Goal: Transaction & Acquisition: Purchase product/service

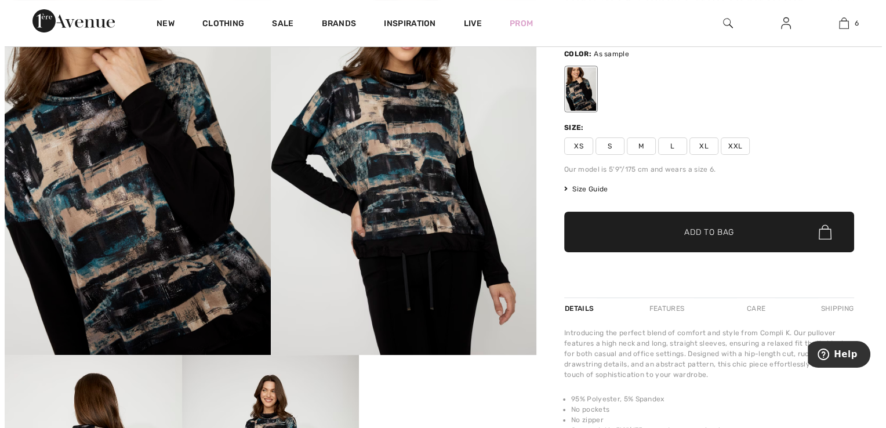
scroll to position [113, 0]
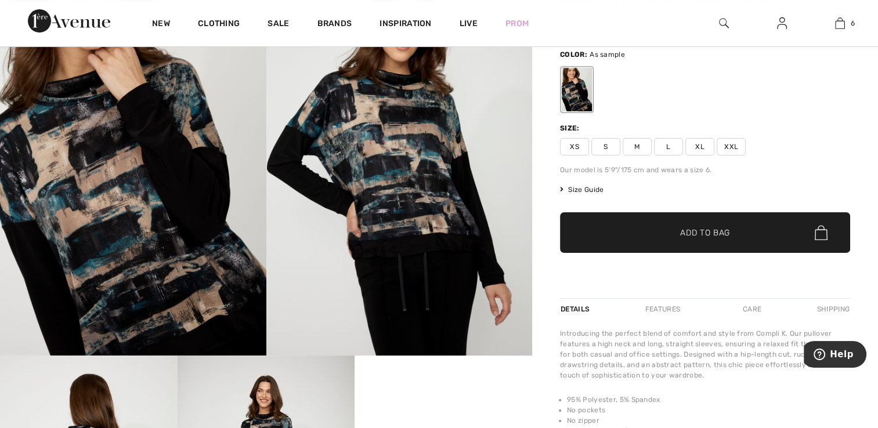
click at [409, 179] on img at bounding box center [399, 155] width 266 height 399
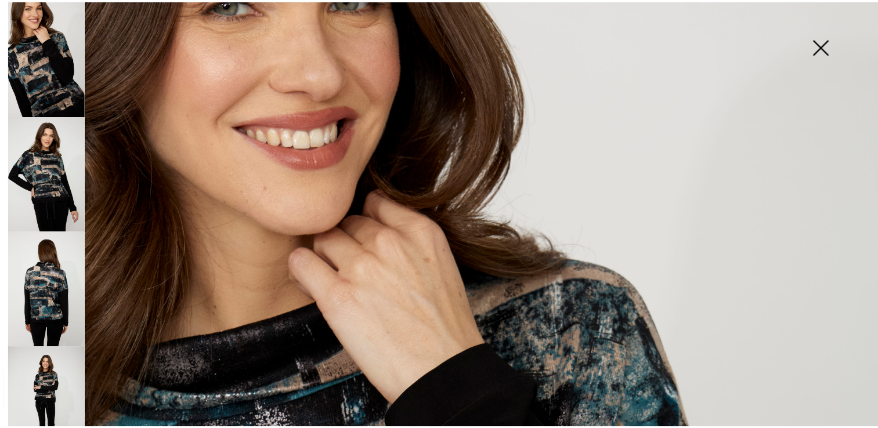
scroll to position [0, 0]
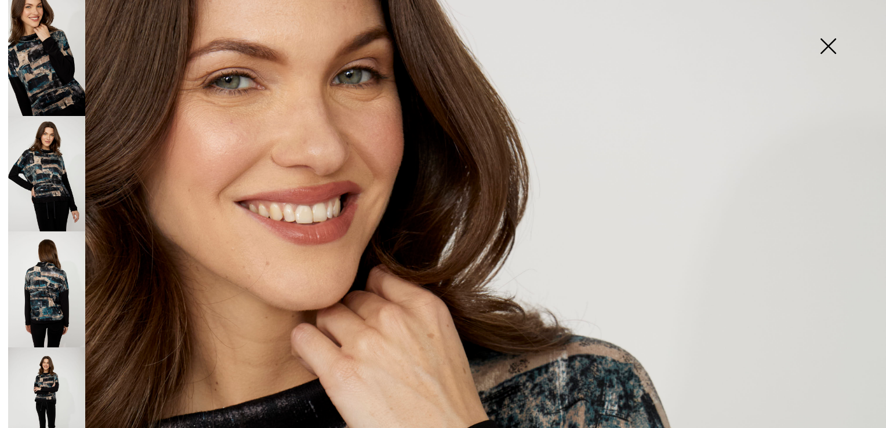
click at [827, 49] on img at bounding box center [828, 47] width 58 height 60
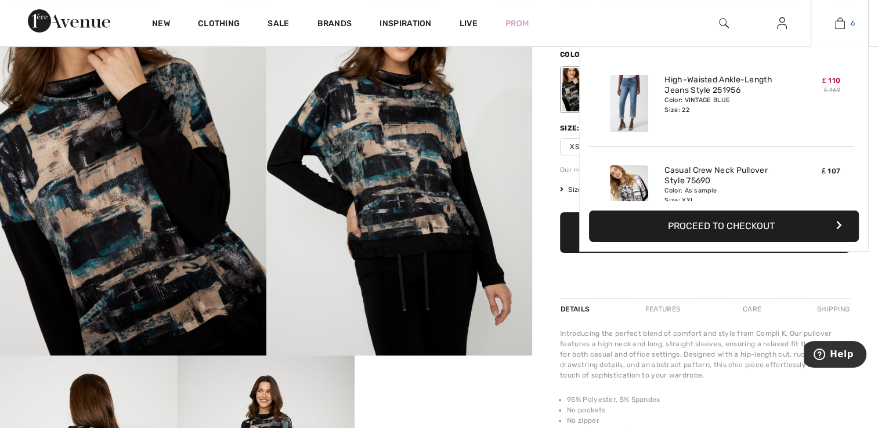
click at [839, 24] on img at bounding box center [840, 23] width 10 height 14
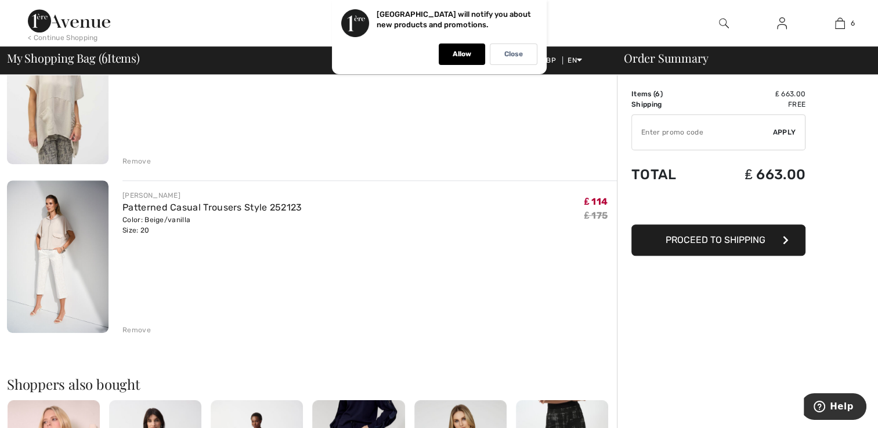
scroll to position [833, 0]
click at [136, 328] on div "Remove" at bounding box center [136, 329] width 28 height 10
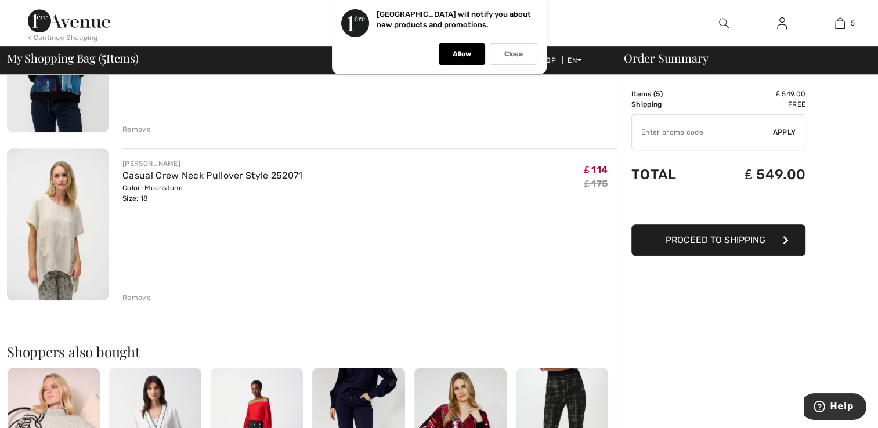
scroll to position [695, 0]
click at [136, 298] on div "Remove" at bounding box center [136, 298] width 28 height 10
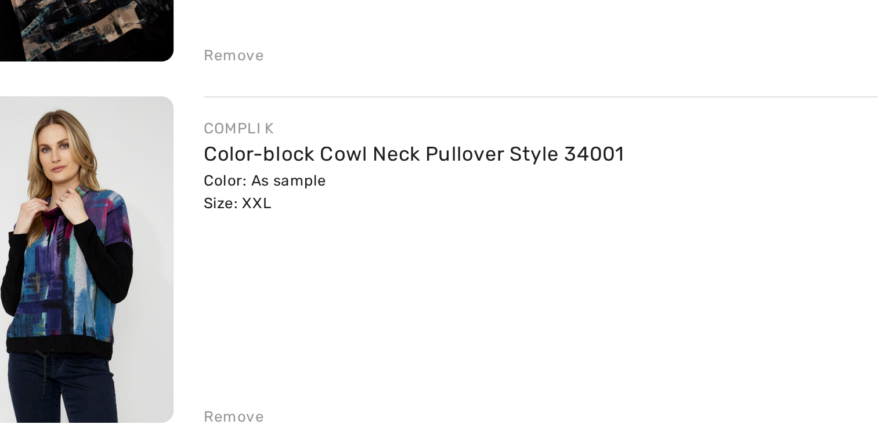
scroll to position [441, 0]
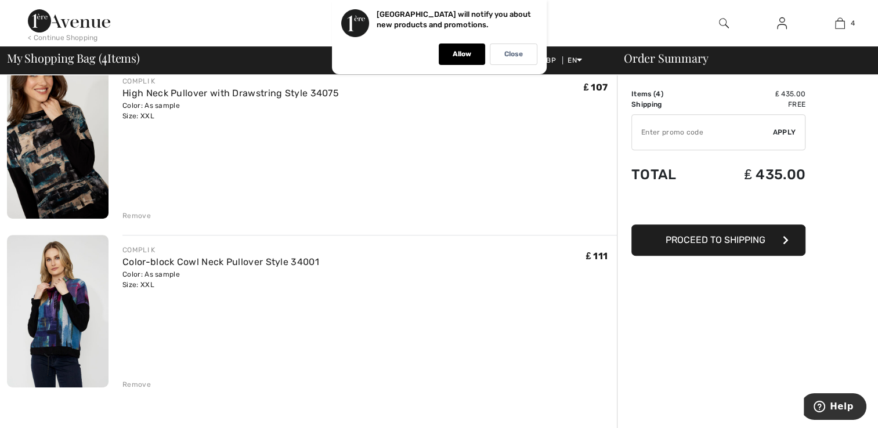
click at [51, 356] on img at bounding box center [58, 311] width 102 height 153
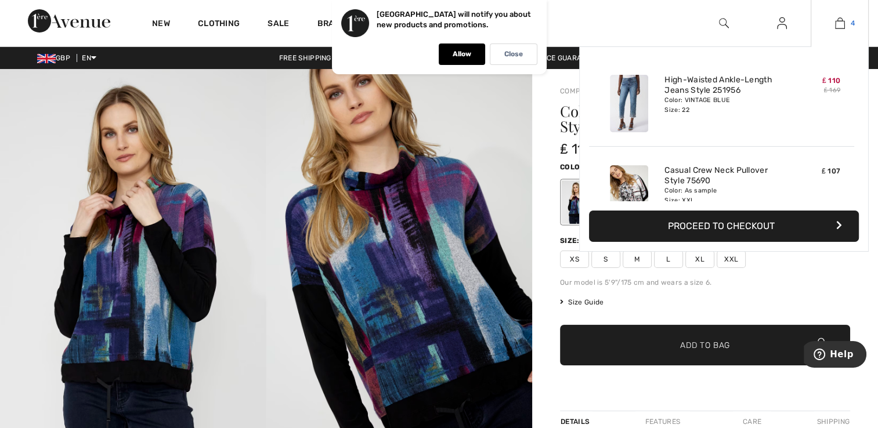
click at [840, 26] on img at bounding box center [840, 23] width 10 height 14
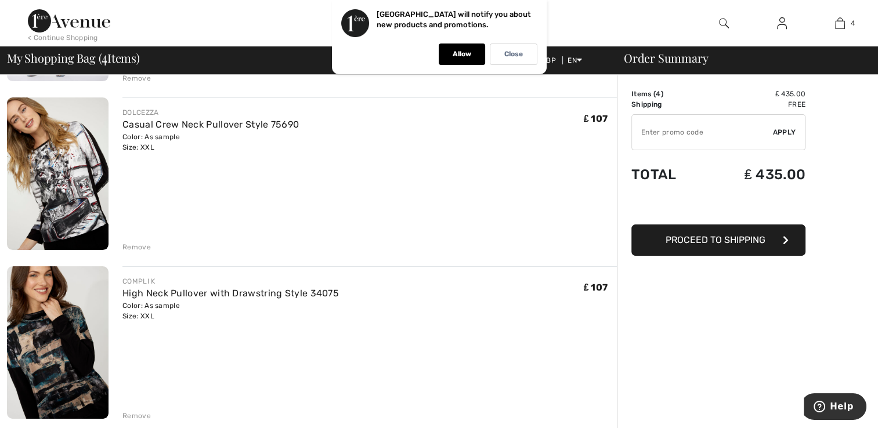
scroll to position [255, 0]
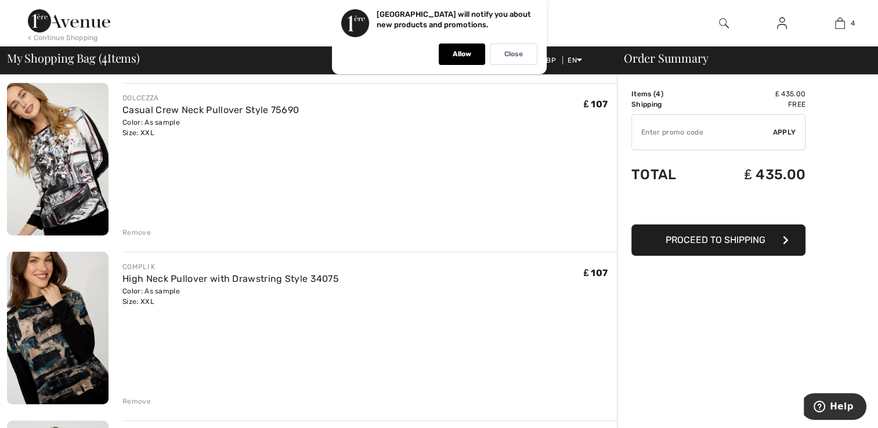
click at [133, 231] on div "Remove" at bounding box center [136, 232] width 28 height 10
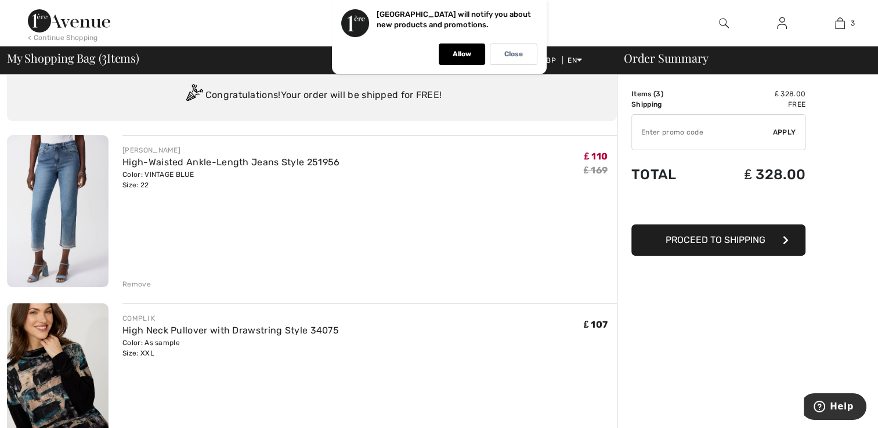
scroll to position [35, 0]
click at [134, 285] on div "Remove" at bounding box center [136, 284] width 28 height 10
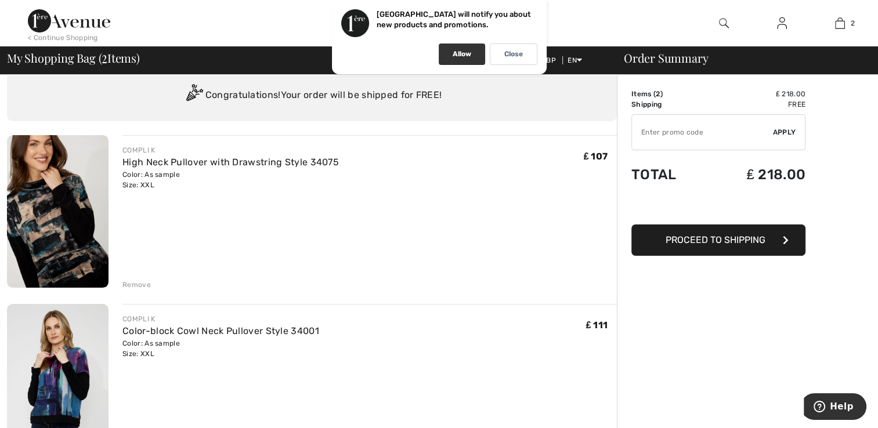
click at [455, 55] on p "Allow" at bounding box center [461, 54] width 19 height 9
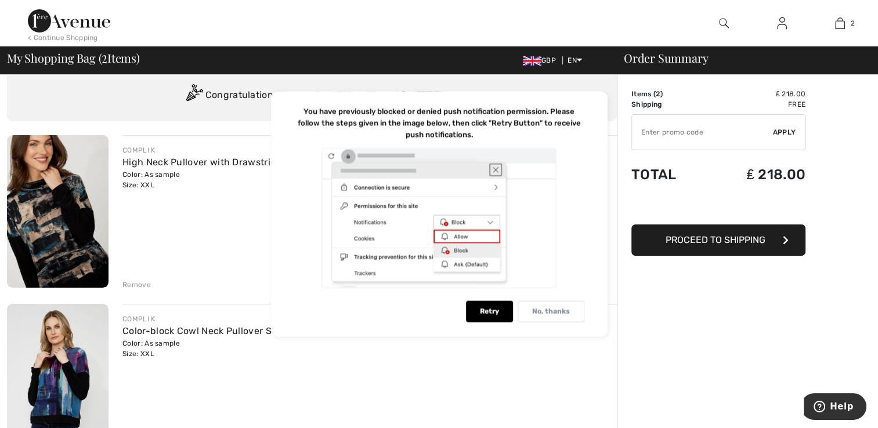
click at [546, 312] on p "No, thanks" at bounding box center [551, 311] width 38 height 9
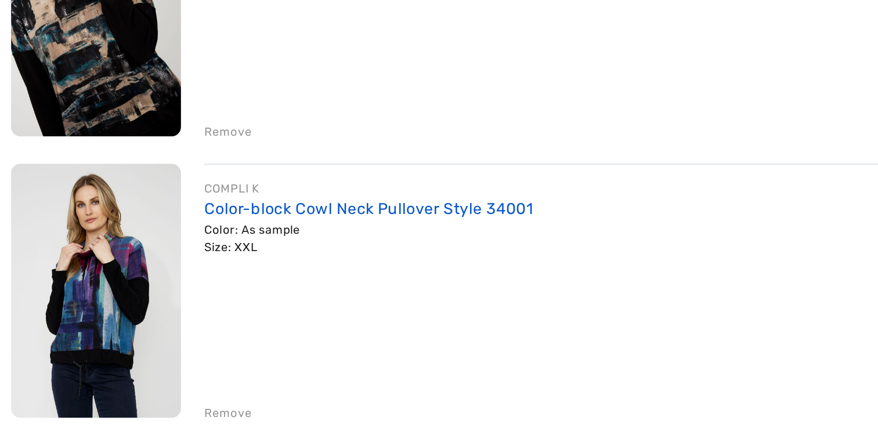
scroll to position [95, 0]
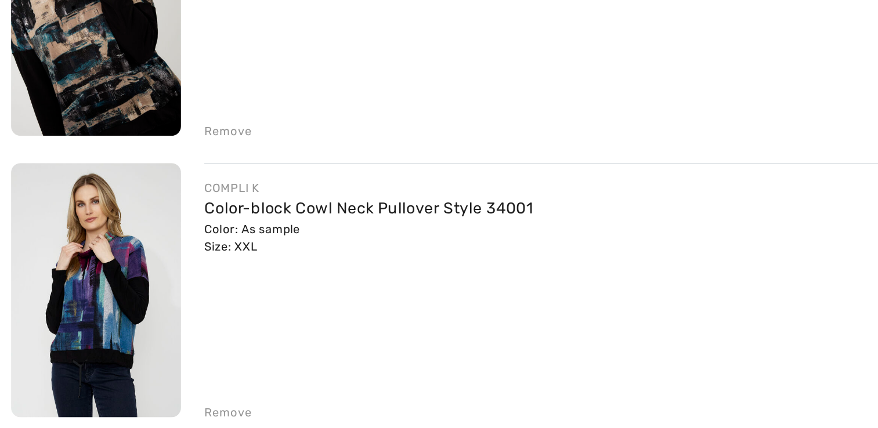
click at [72, 198] on img at bounding box center [58, 151] width 102 height 153
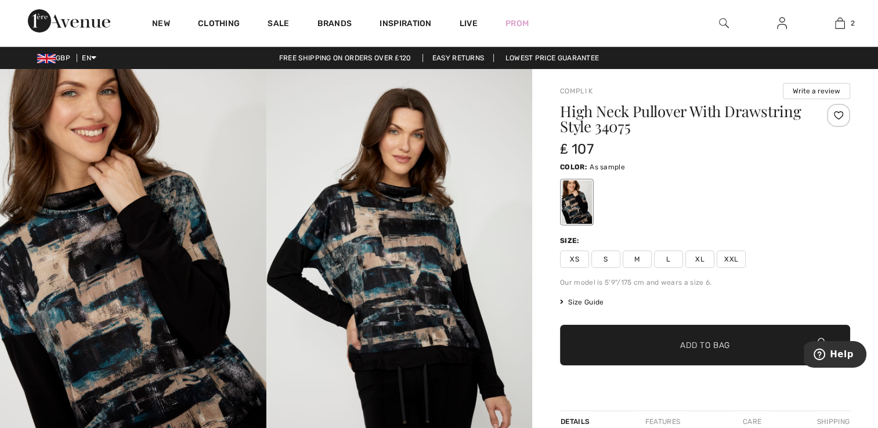
click at [101, 274] on img at bounding box center [133, 268] width 266 height 399
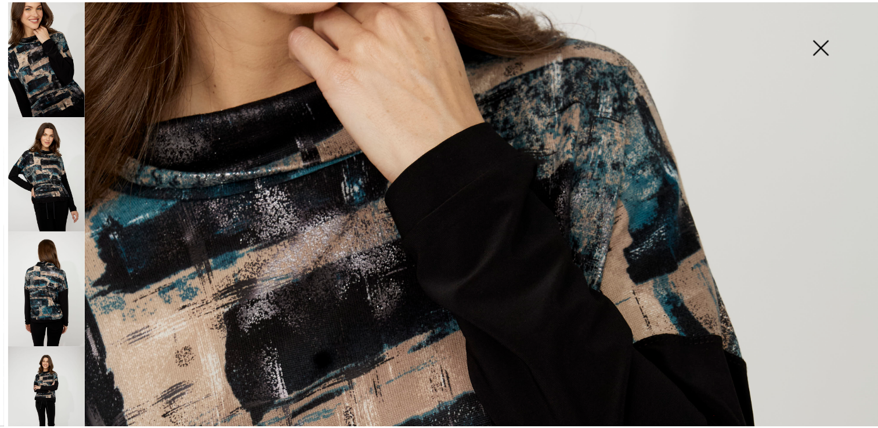
scroll to position [296, 0]
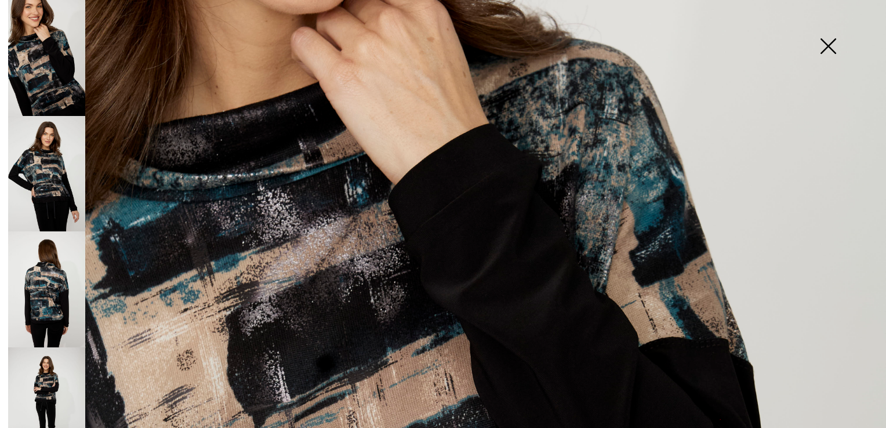
click at [828, 45] on img at bounding box center [828, 47] width 58 height 60
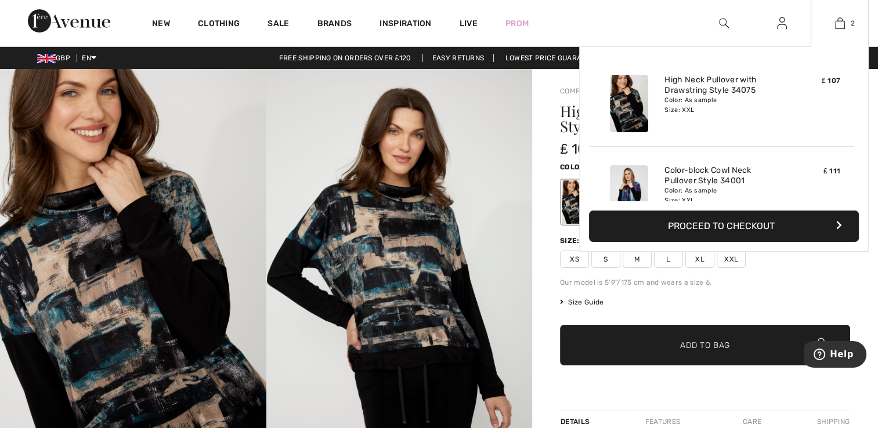
click at [628, 190] on img at bounding box center [629, 193] width 38 height 57
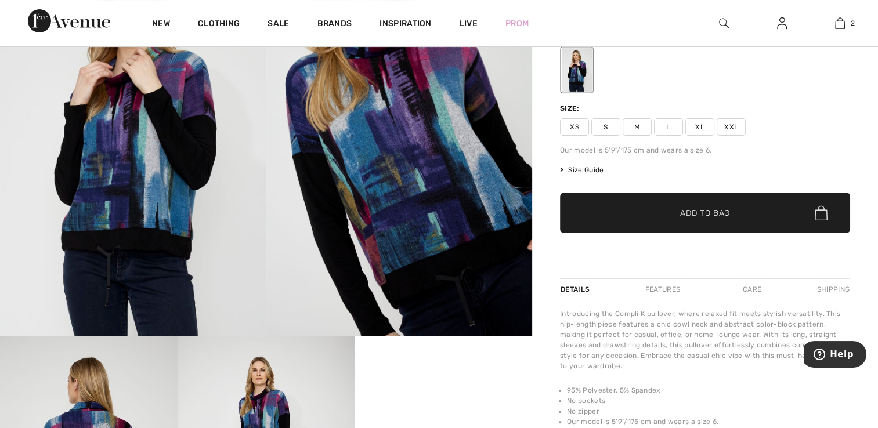
click at [404, 179] on img at bounding box center [399, 136] width 266 height 399
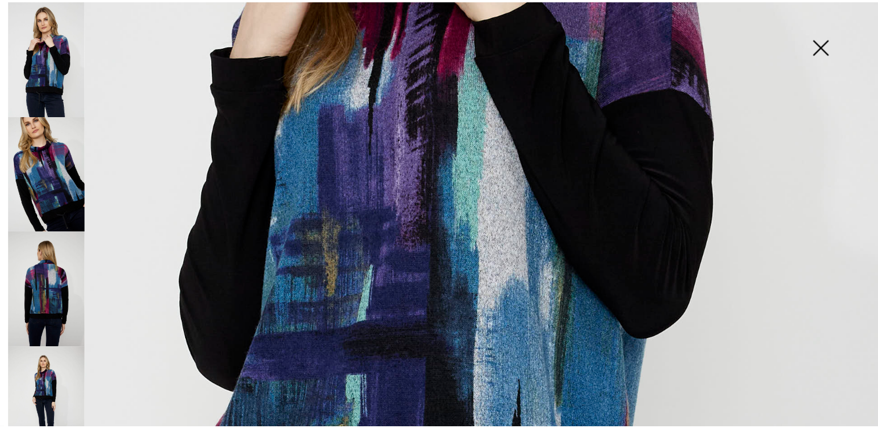
scroll to position [505, 0]
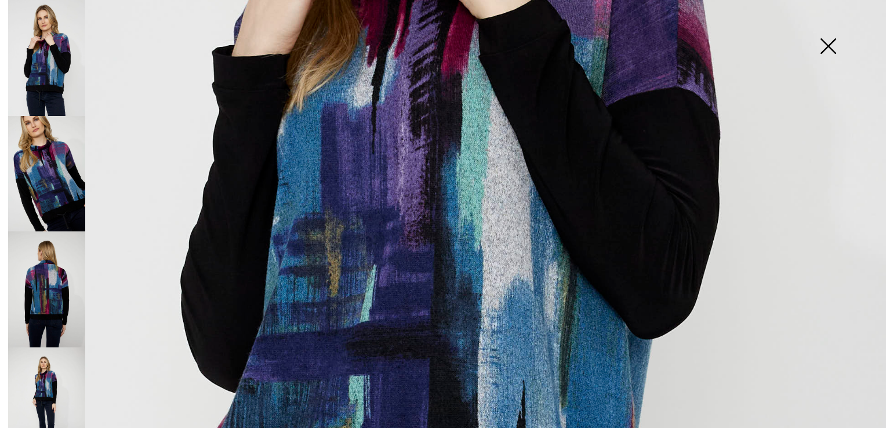
click at [37, 274] on img at bounding box center [46, 289] width 77 height 116
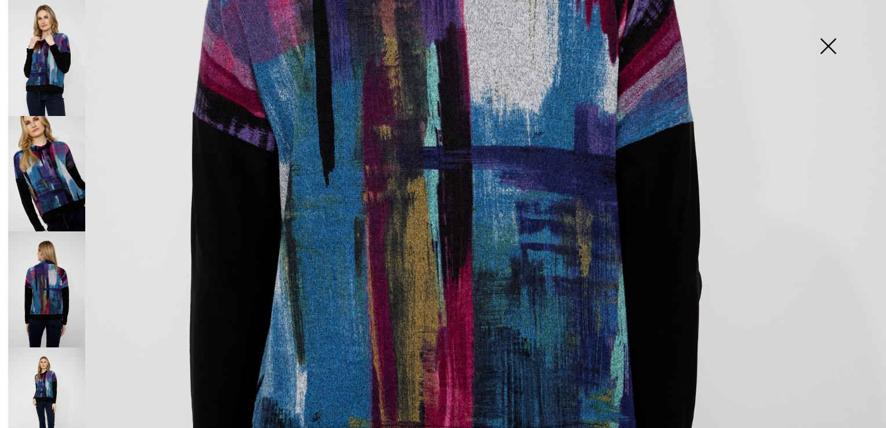
click at [407, 207] on img at bounding box center [443, 159] width 886 height 1329
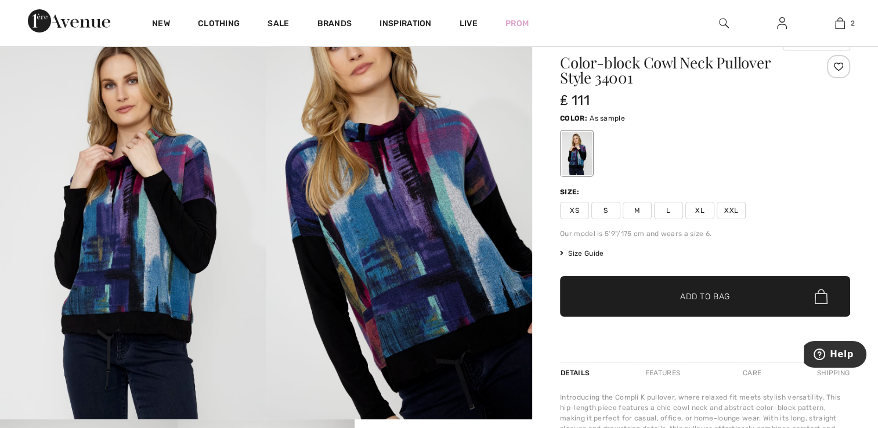
scroll to position [0, 0]
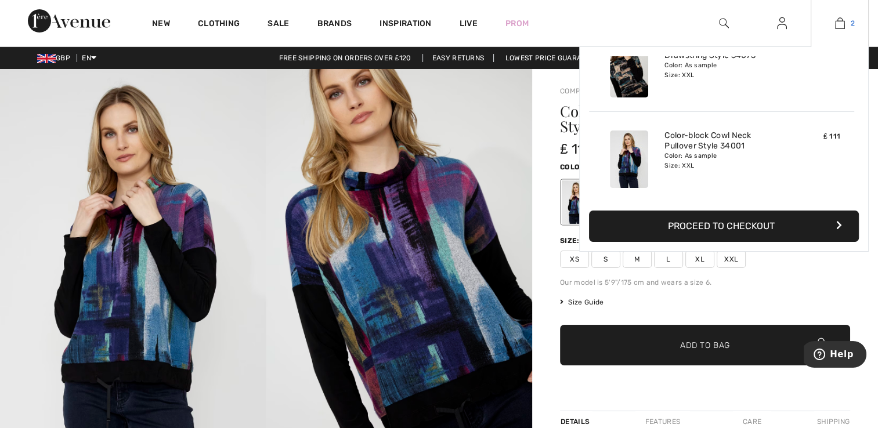
click at [836, 22] on img at bounding box center [840, 23] width 10 height 14
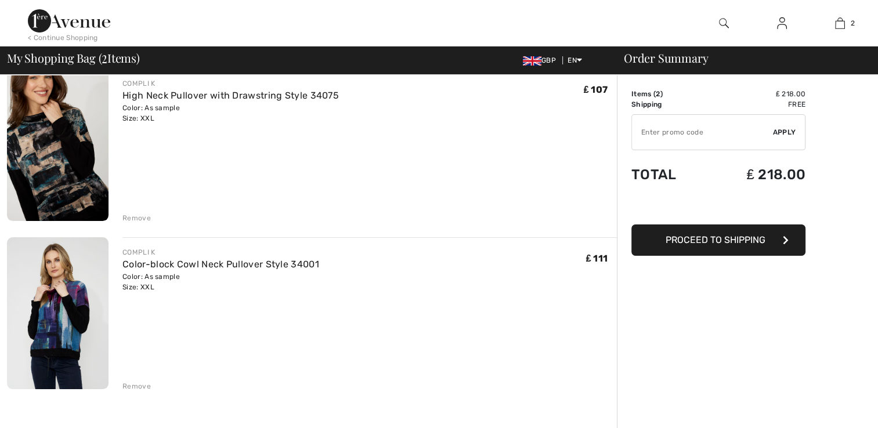
scroll to position [109, 0]
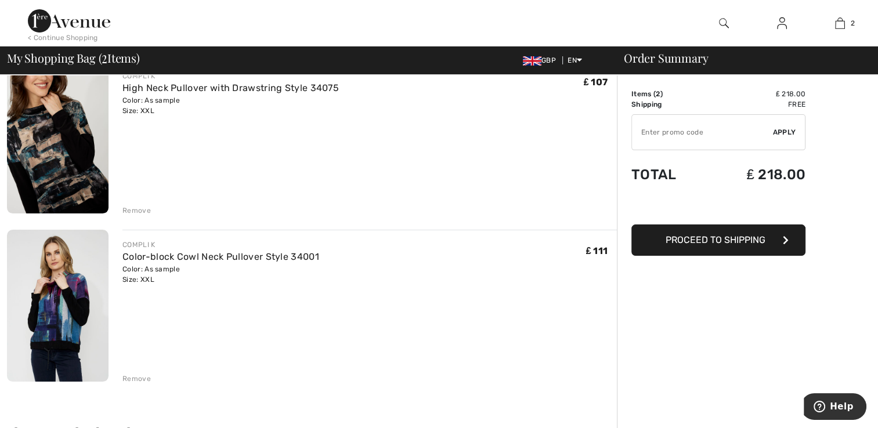
click at [135, 211] on div "Remove" at bounding box center [136, 210] width 28 height 10
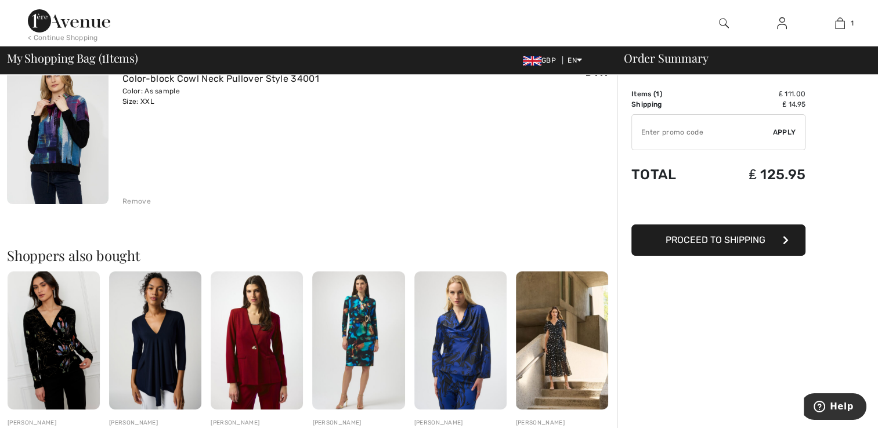
click at [68, 131] on img at bounding box center [58, 128] width 102 height 153
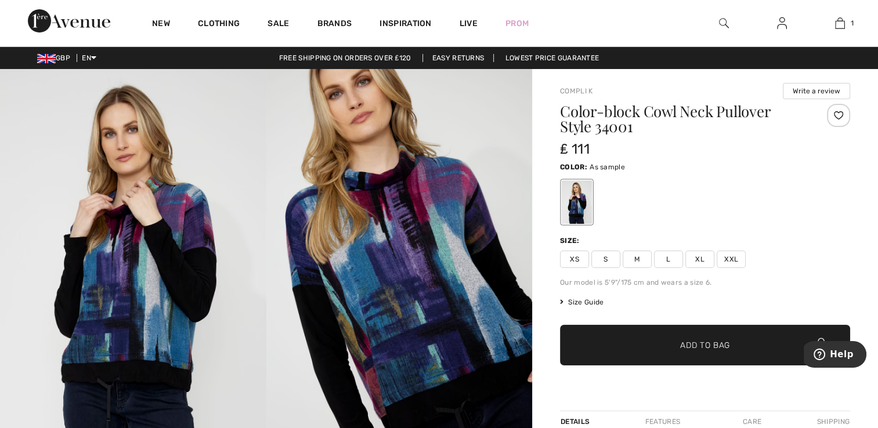
click at [419, 295] on img at bounding box center [399, 268] width 266 height 399
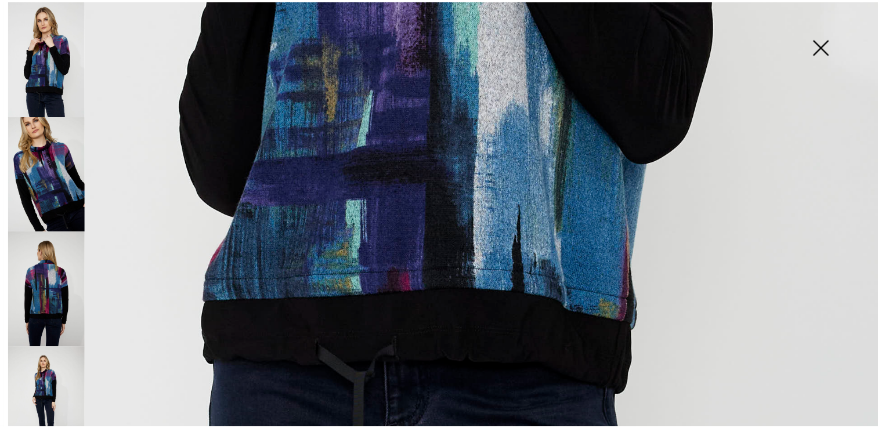
scroll to position [683, 0]
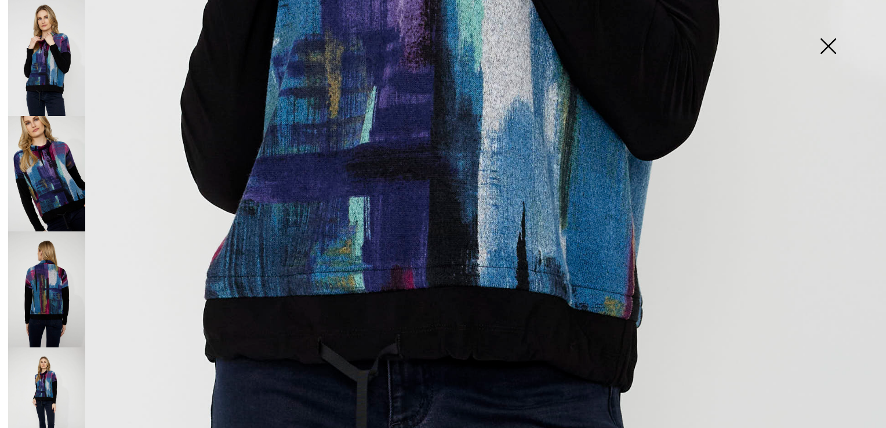
click at [833, 48] on img at bounding box center [828, 47] width 58 height 60
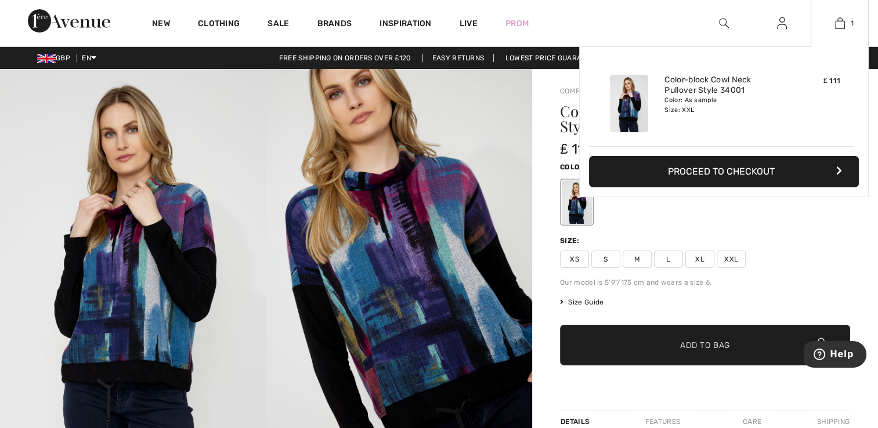
click at [722, 168] on button "Proceed to Checkout" at bounding box center [724, 171] width 270 height 31
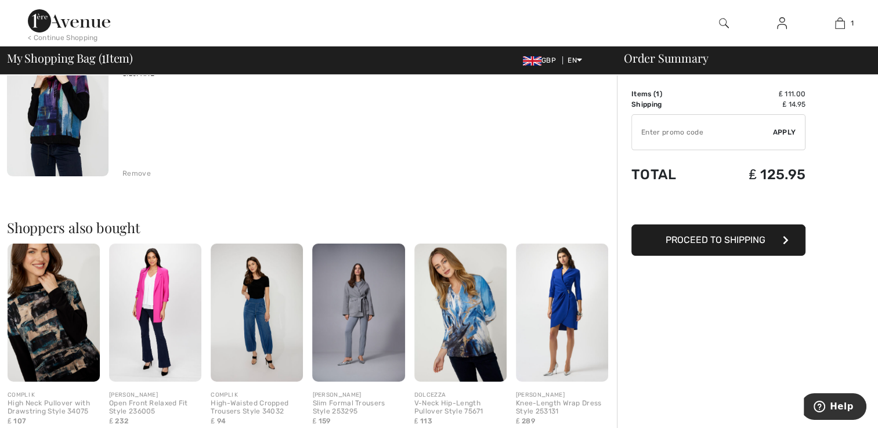
scroll to position [162, 0]
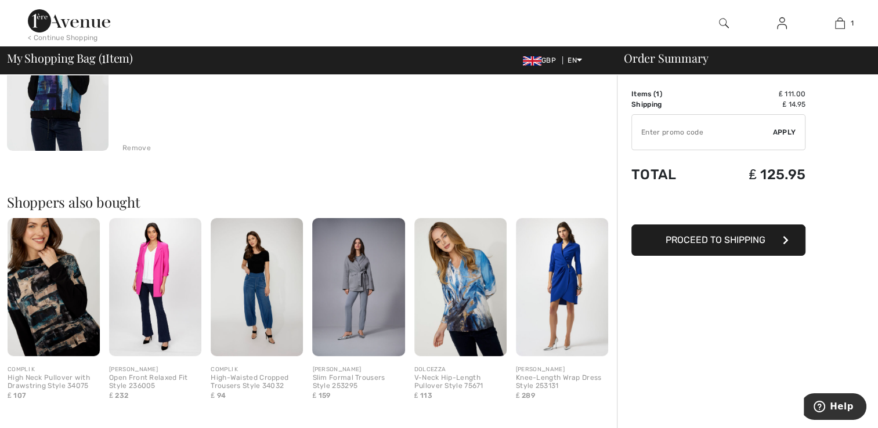
click at [471, 289] on img at bounding box center [460, 287] width 92 height 139
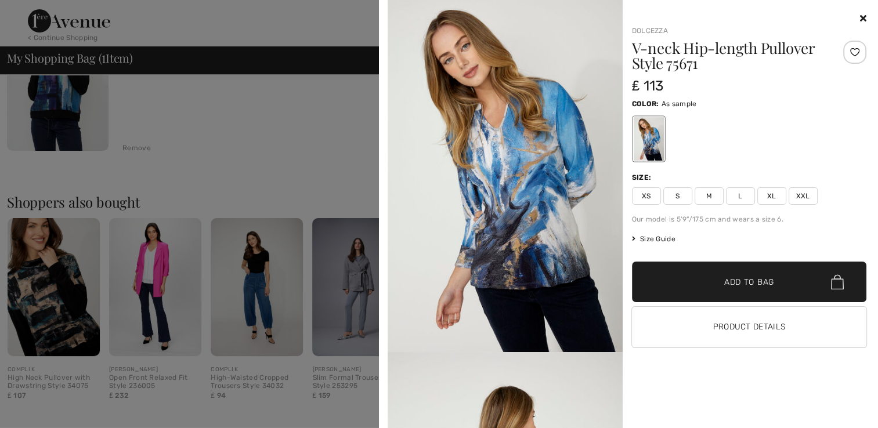
click at [863, 16] on icon at bounding box center [863, 17] width 6 height 9
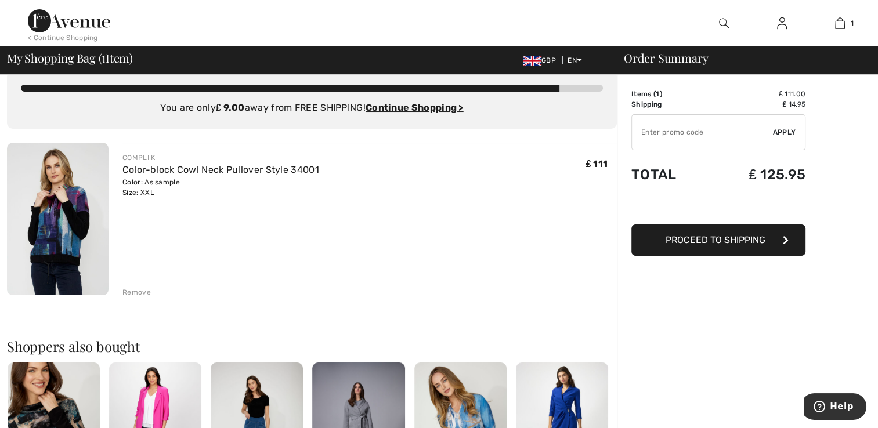
scroll to position [0, 0]
